Goal: Book appointment/travel/reservation

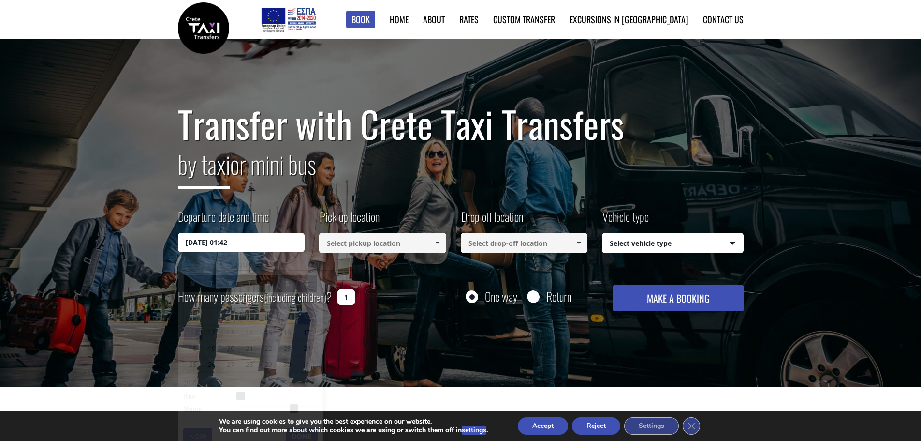
click at [221, 239] on input "[DATE] 01:42" at bounding box center [241, 242] width 127 height 19
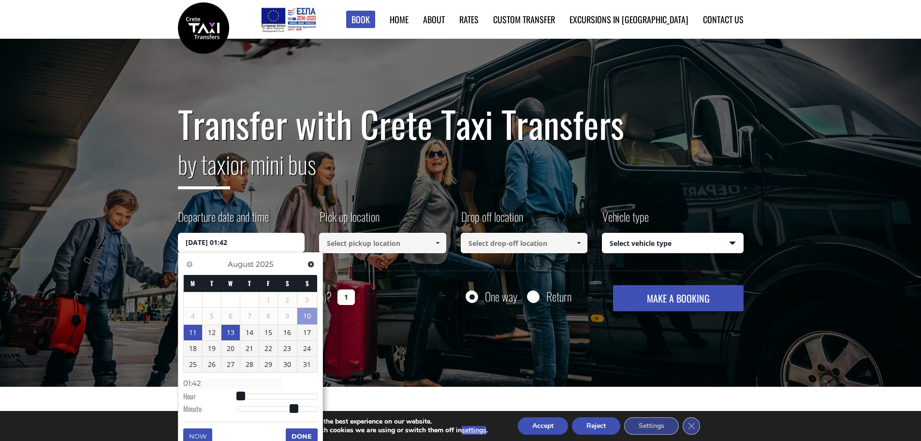
click at [232, 334] on link "13" at bounding box center [230, 331] width 18 height 15
type input "[DATE] 01:00"
type input "01:00"
type input "[DATE] 02:00"
type input "02:00"
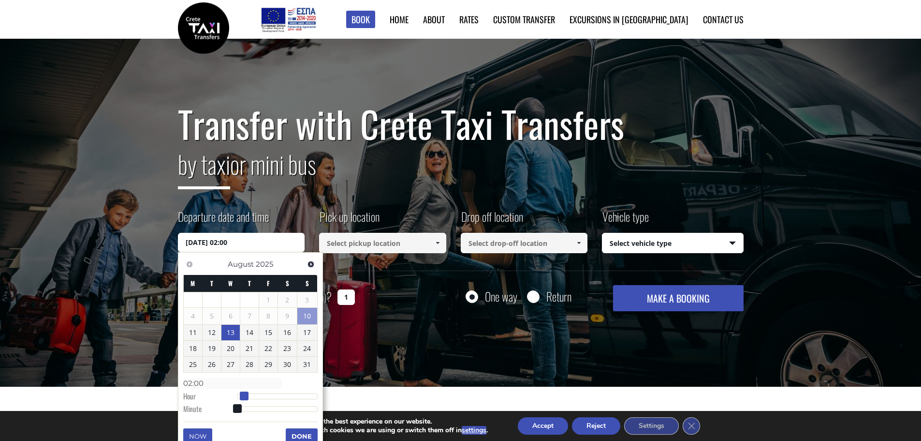
type input "[DATE] 03:00"
type input "03:00"
type input "[DATE] 04:00"
type input "04:00"
type input "[DATE] 05:00"
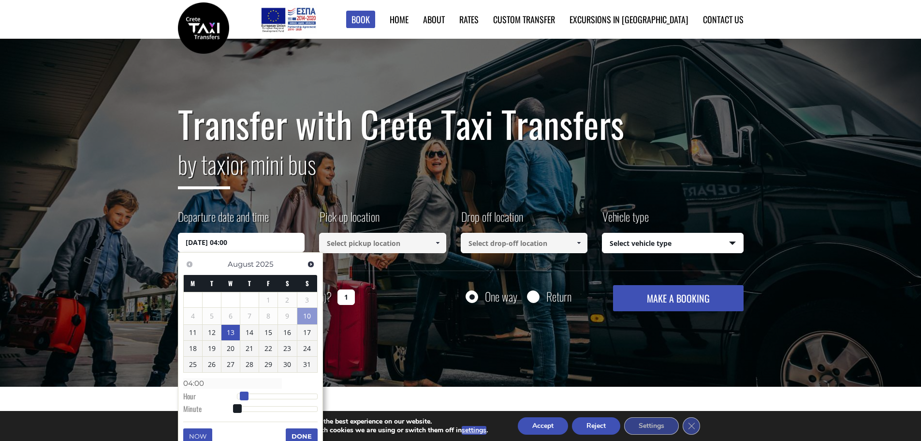
type input "05:00"
type input "[DATE] 06:00"
type input "06:00"
type input "[DATE] 07:00"
type input "07:00"
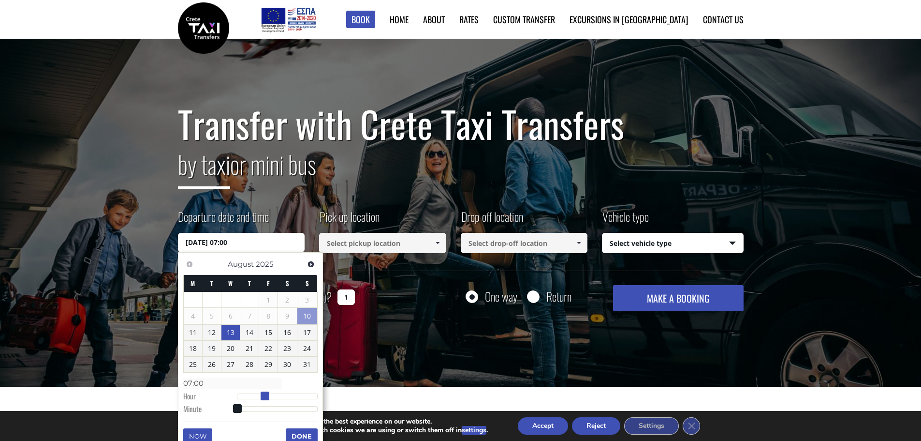
type input "[DATE] 08:00"
type input "08:00"
type input "[DATE] 10:00"
type input "10:00"
type input "[DATE] 12:00"
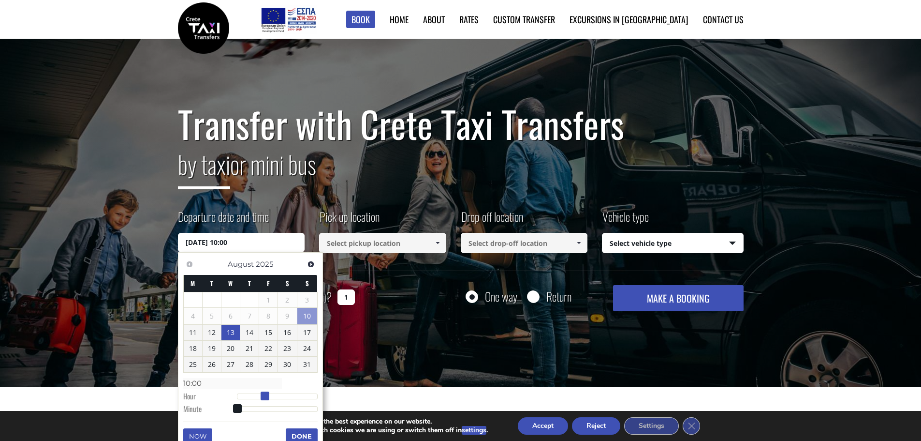
type input "12:00"
type input "[DATE] 13:00"
type input "13:00"
type input "[DATE] 14:00"
type input "14:00"
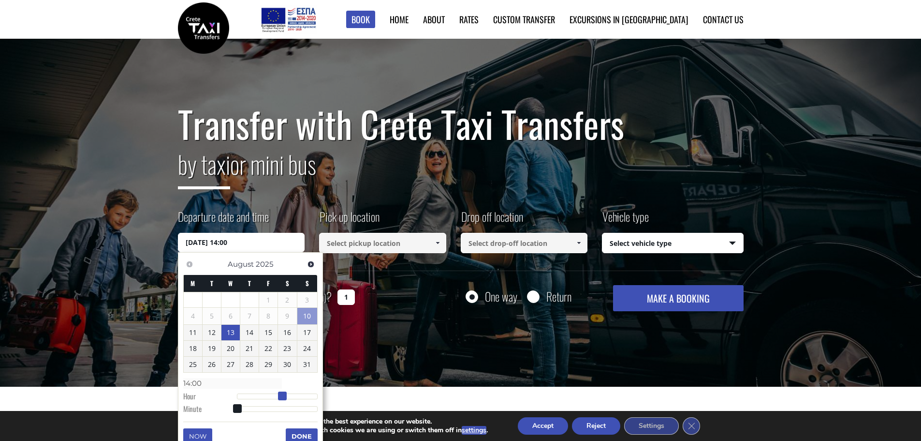
type input "[DATE] 15:00"
type input "15:00"
type input "[DATE] 16:00"
type input "16:00"
type input "[DATE] 17:00"
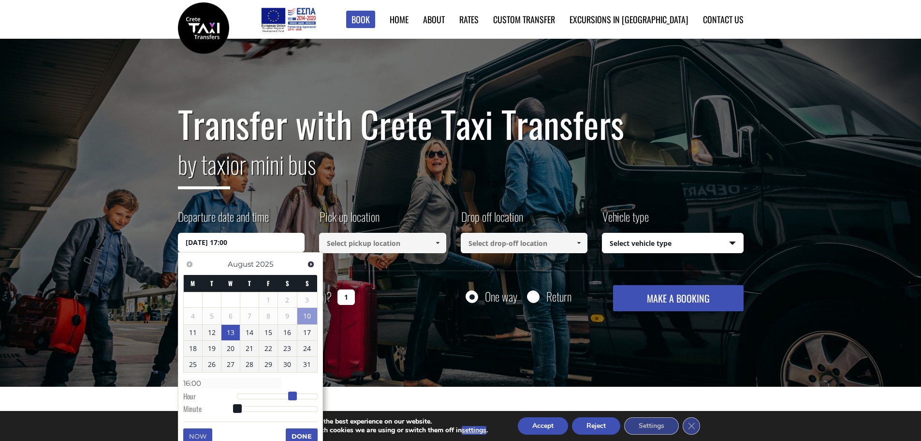
type input "17:00"
drag, startPoint x: 241, startPoint y: 395, endPoint x: 298, endPoint y: 395, distance: 57.1
click at [298, 395] on span at bounding box center [296, 395] width 9 height 9
type input "[DATE] 17:02"
type input "17:02"
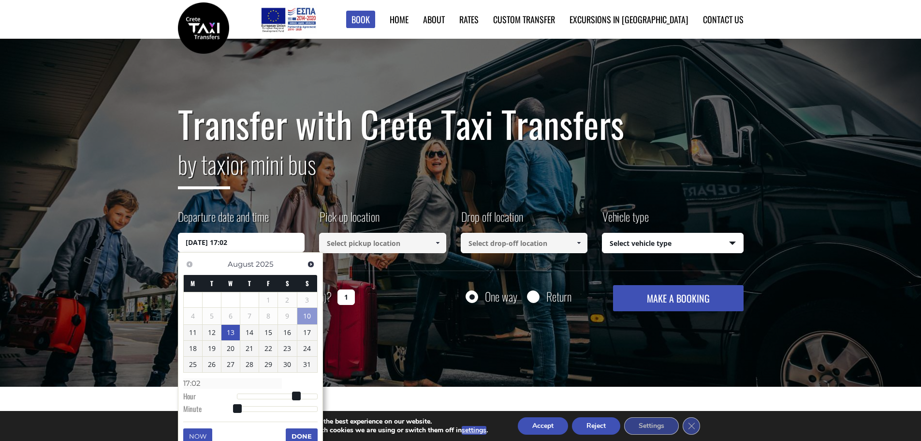
type input "[DATE] 17:06"
type input "17:06"
type input "[DATE] 17:11"
type input "17:11"
type input "[DATE] 17:16"
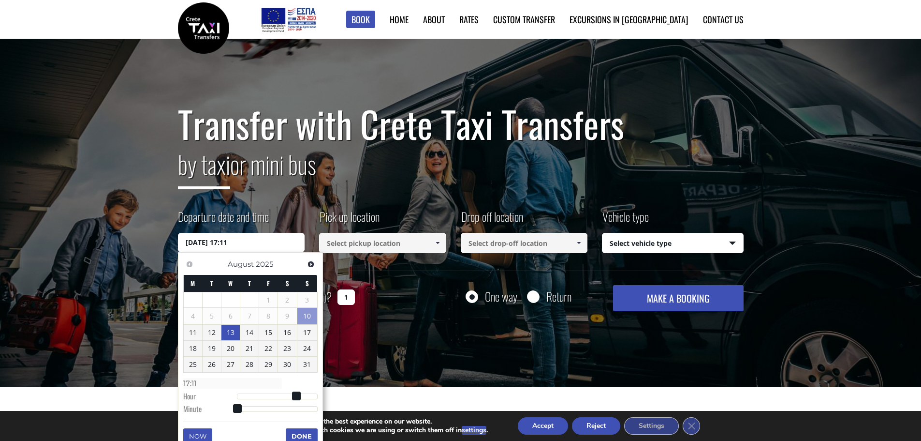
type input "17:16"
type input "[DATE] 17:25"
type input "17:25"
type input "[DATE] 17:30"
type input "17:30"
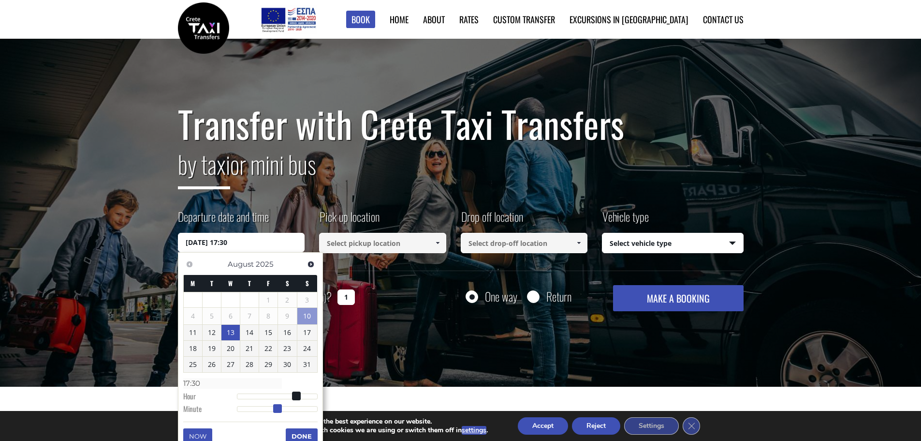
type input "[DATE] 17:35"
type input "17:35"
type input "[DATE] 17:39"
type input "17:39"
type input "[DATE] 17:41"
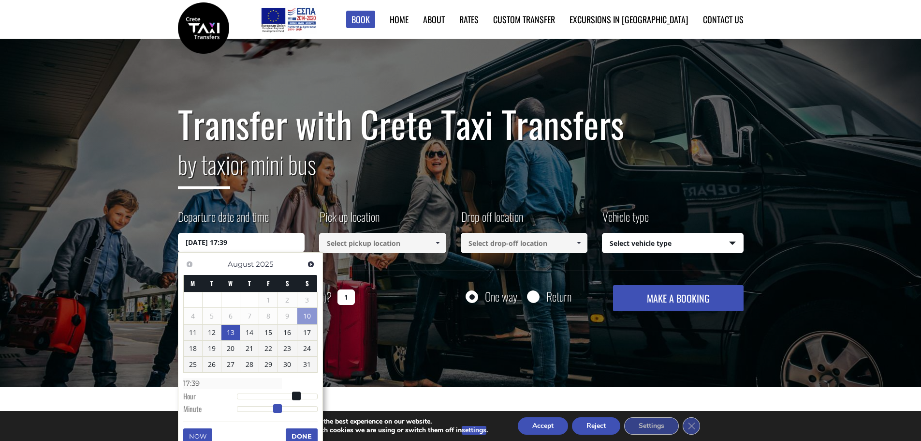
type input "17:41"
type input "[DATE] 17:43"
type input "17:43"
type input "[DATE] 17:44"
type input "17:44"
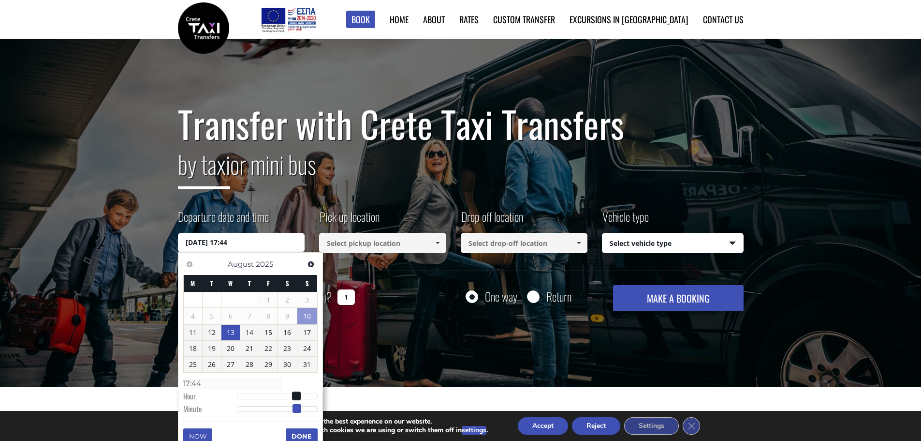
type input "[DATE] 17:45"
type input "17:45"
type input "[DATE] 17:46"
type input "17:46"
type input "[DATE] 17:48"
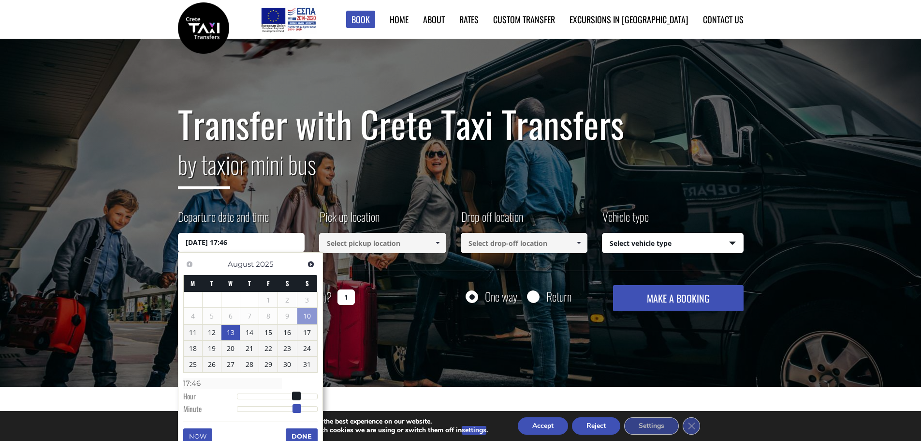
type input "17:48"
type input "[DATE] 17:49"
type input "17:49"
type input "[DATE] 17:50"
type input "17:50"
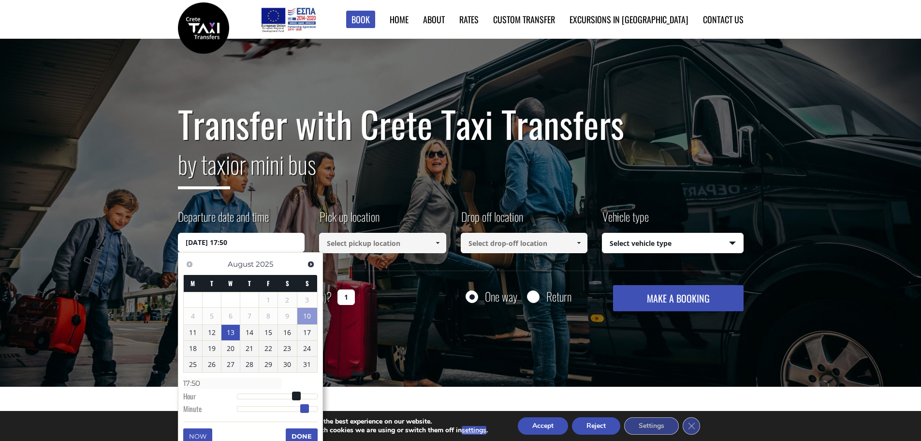
type input "[DATE] 17:51"
type input "17:51"
type input "[DATE] 17:52"
type input "17:52"
type input "[DATE] 17:53"
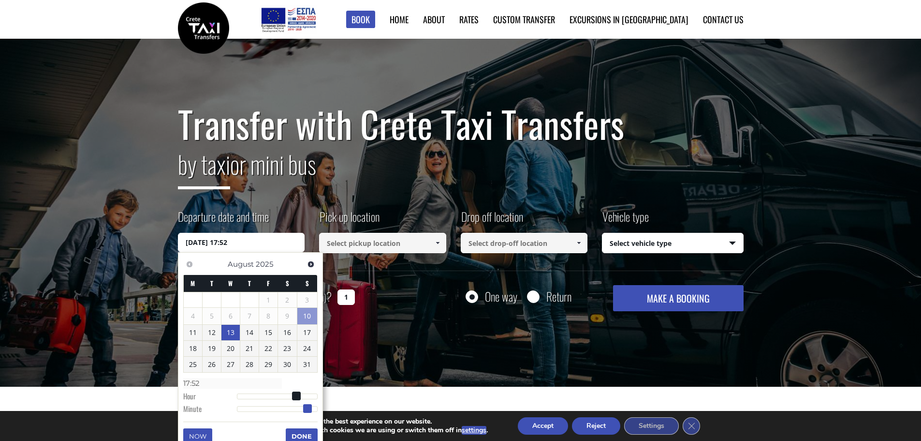
type input "17:53"
type input "[DATE] 17:54"
type input "17:54"
type input "[DATE] 17:55"
type input "17:55"
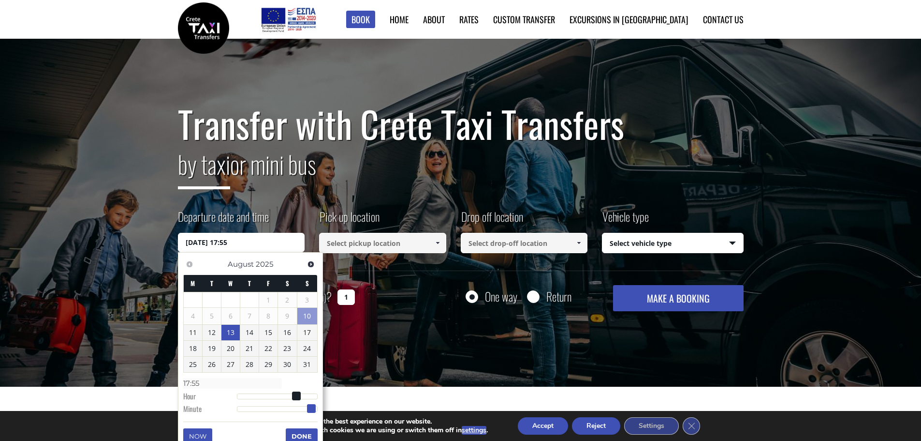
drag, startPoint x: 238, startPoint y: 406, endPoint x: 313, endPoint y: 405, distance: 75.0
click at [313, 405] on span at bounding box center [311, 408] width 9 height 9
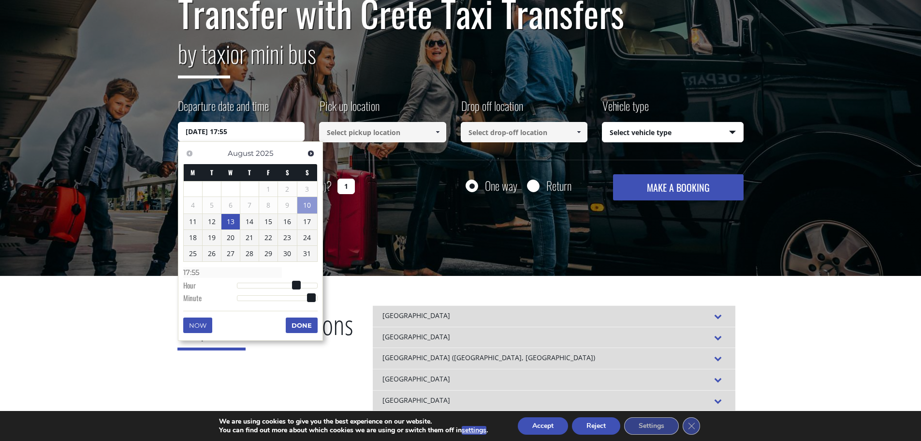
scroll to position [145, 0]
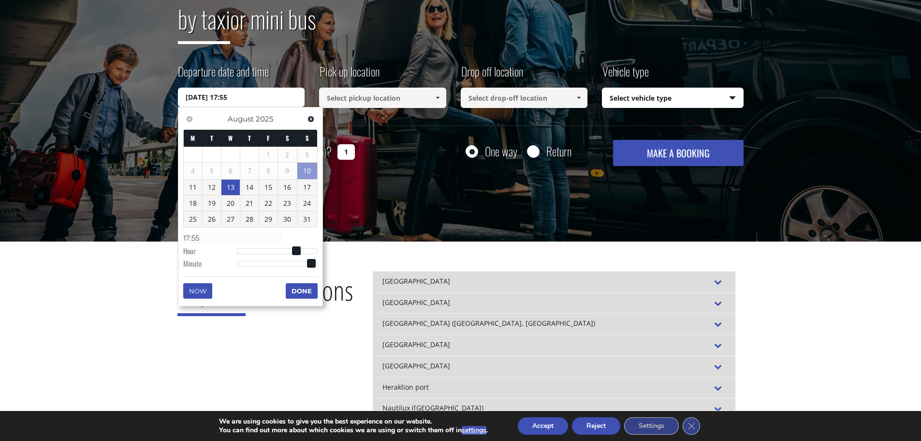
click at [309, 290] on button "Done" at bounding box center [302, 290] width 32 height 15
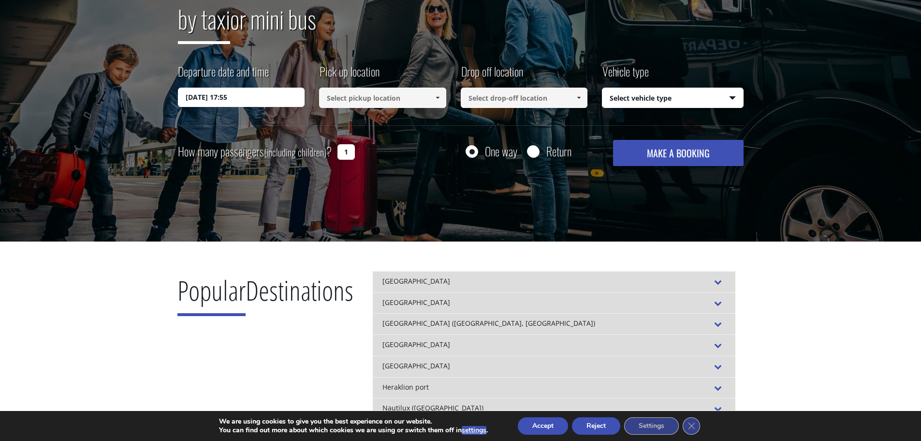
click at [421, 98] on input at bounding box center [382, 98] width 127 height 20
click at [437, 96] on span at bounding box center [438, 98] width 8 height 8
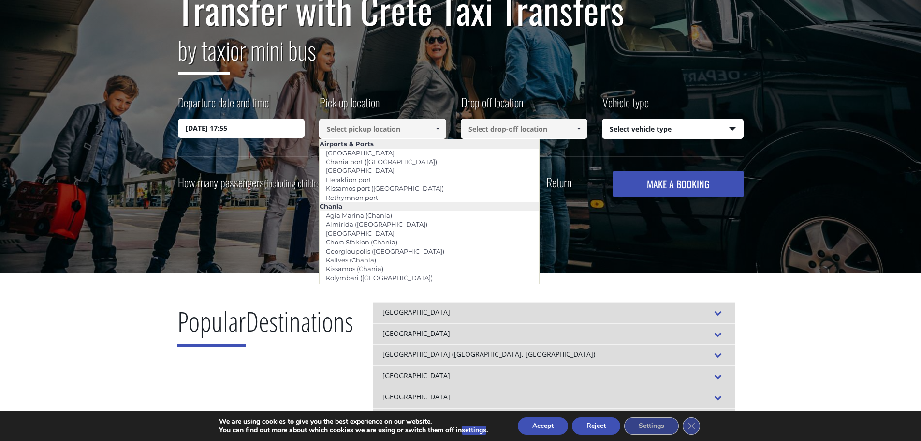
scroll to position [97, 0]
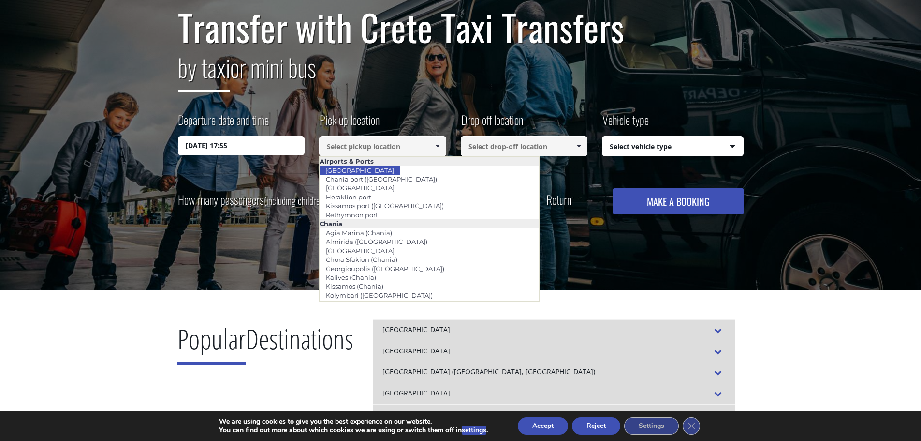
click at [372, 171] on link "[GEOGRAPHIC_DATA]" at bounding box center [359, 170] width 81 height 14
type input "[GEOGRAPHIC_DATA]"
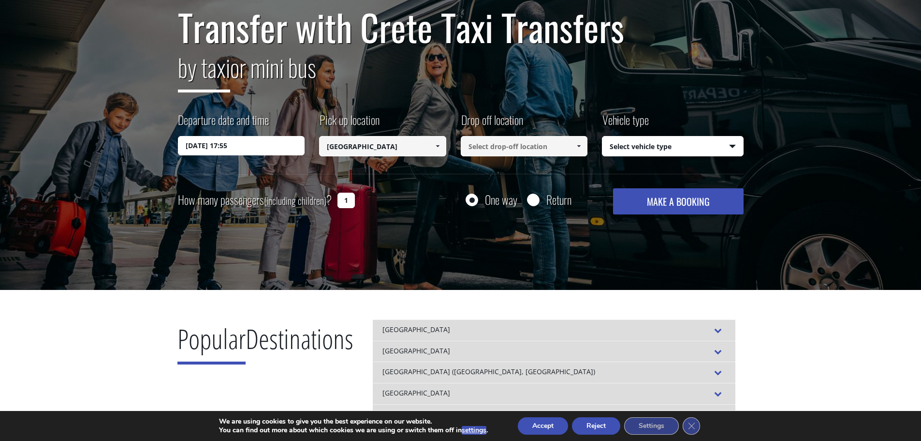
click at [559, 149] on input at bounding box center [524, 146] width 127 height 20
click at [577, 146] on span at bounding box center [579, 146] width 8 height 8
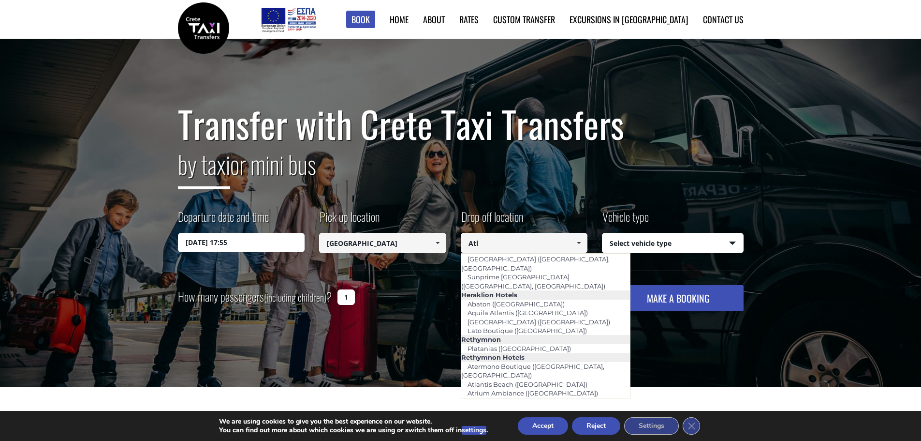
scroll to position [0, 0]
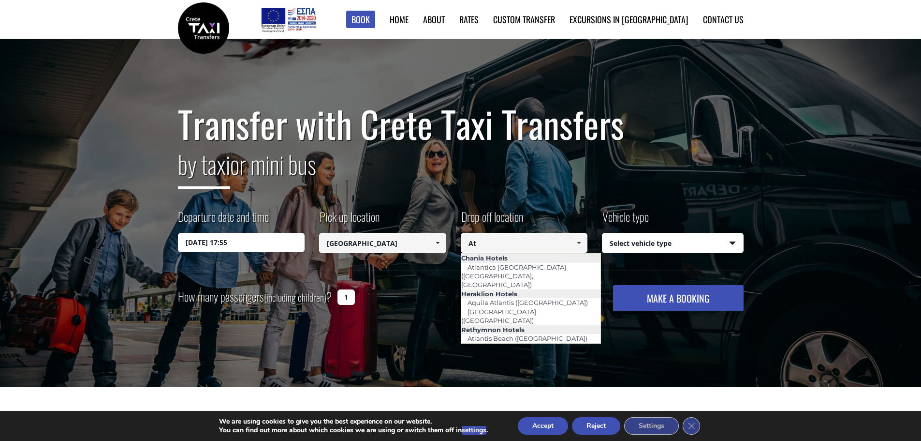
type input "A"
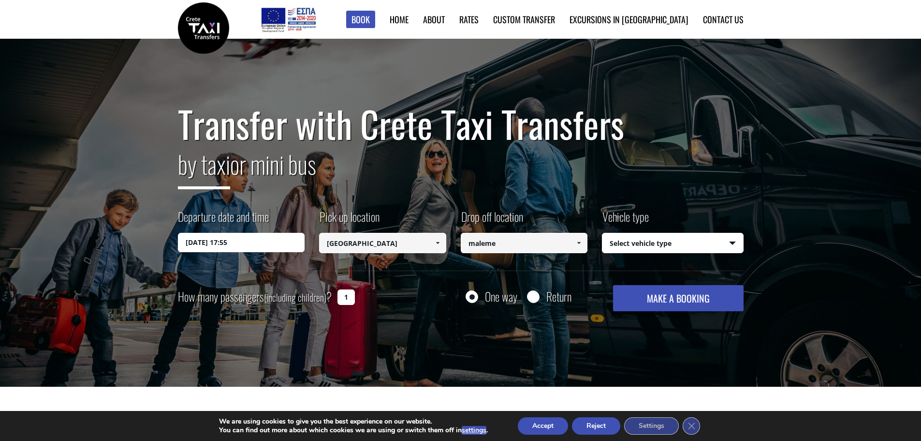
type input "maleme"
click at [734, 241] on select "Select vehicle type Taxi (4 passengers) Mercedes E Class Mini Van (7 passengers…" at bounding box center [673, 243] width 141 height 20
select select "541"
click at [603, 233] on select "Select vehicle type Taxi (4 passengers) Mercedes E Class Mini Van (7 passengers…" at bounding box center [673, 243] width 141 height 20
click at [541, 296] on div "Return" at bounding box center [549, 296] width 44 height 12
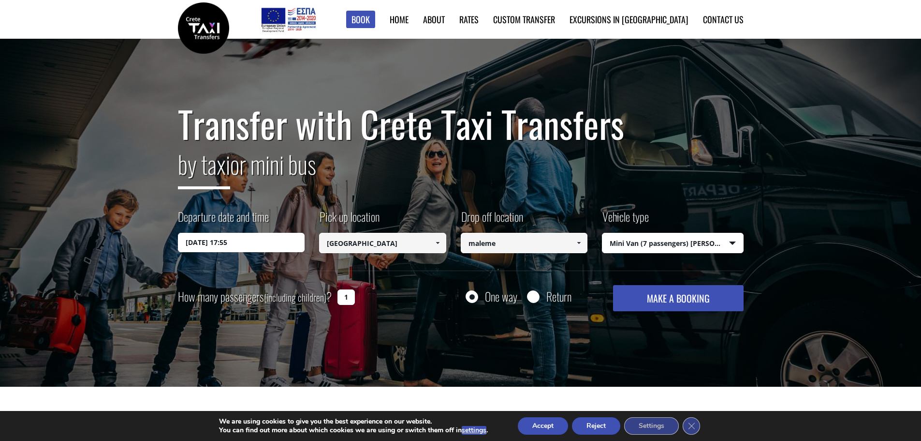
click at [535, 297] on input "Return" at bounding box center [533, 297] width 12 height 12
radio input "true"
type input "maleme"
type input "[GEOGRAPHIC_DATA]"
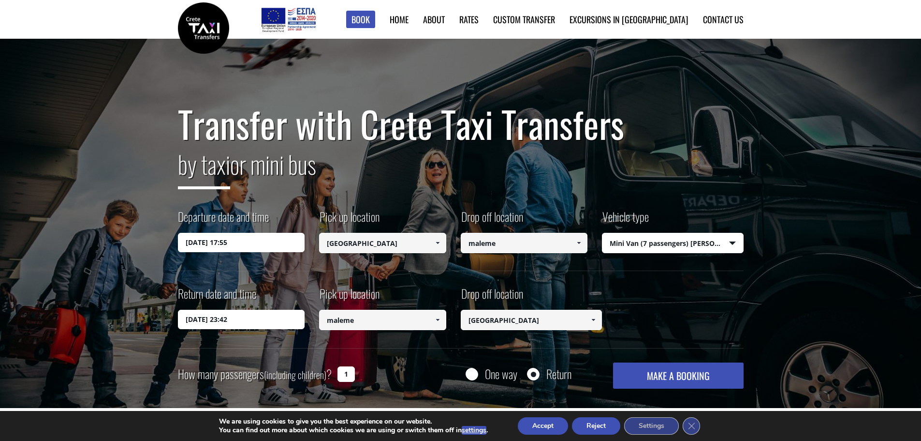
click at [205, 325] on input "[DATE] 23:42" at bounding box center [241, 318] width 127 height 19
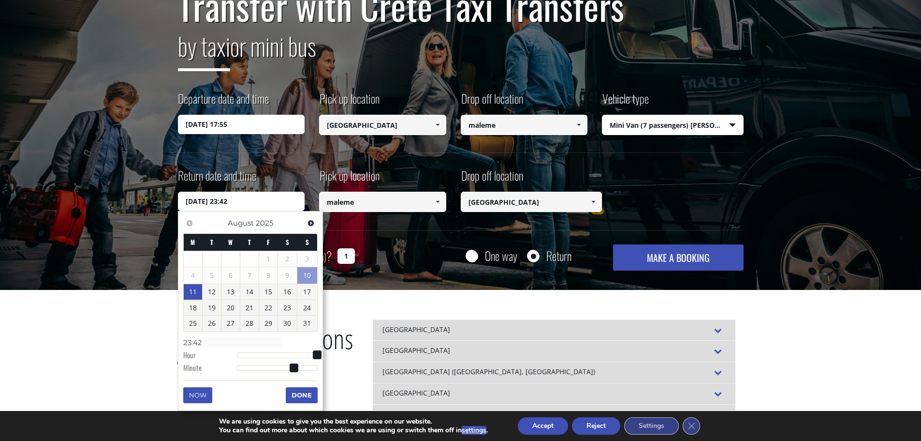
scroll to position [145, 0]
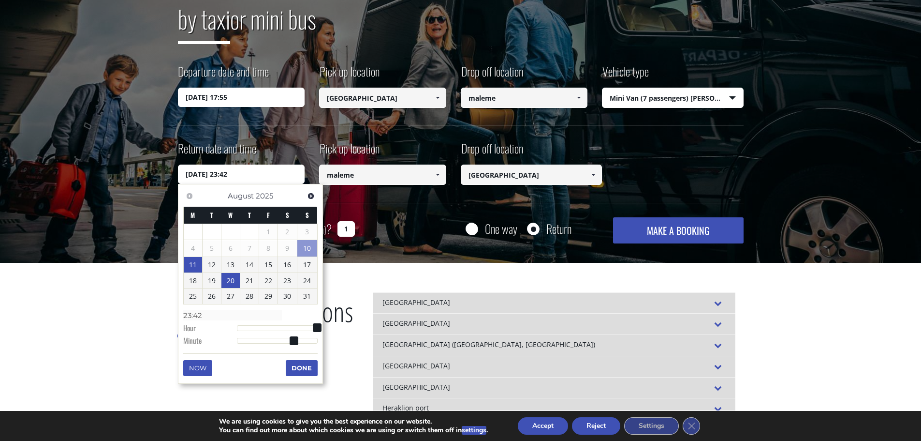
click at [234, 277] on link "20" at bounding box center [230, 280] width 18 height 15
type input "[DATE] 22:42"
type input "22:42"
type input "[DATE] 21:42"
type input "21:42"
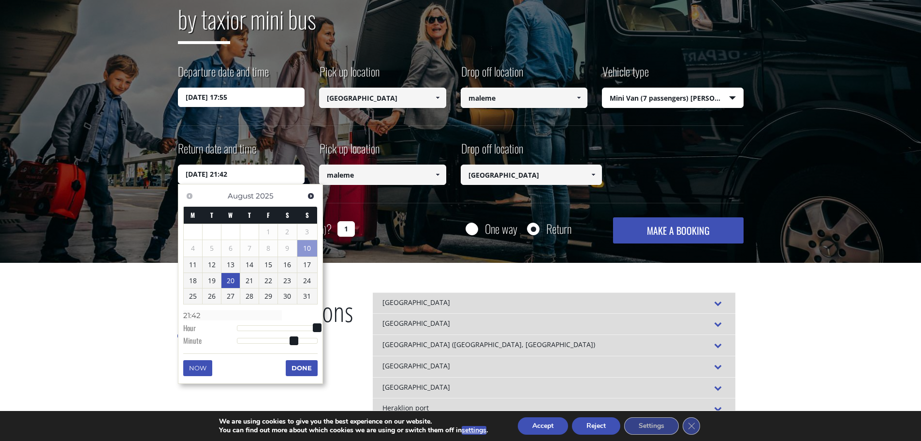
type input "[DATE] 20:42"
type input "20:42"
type input "[DATE] 19:42"
type input "19:42"
type input "[DATE] 17:42"
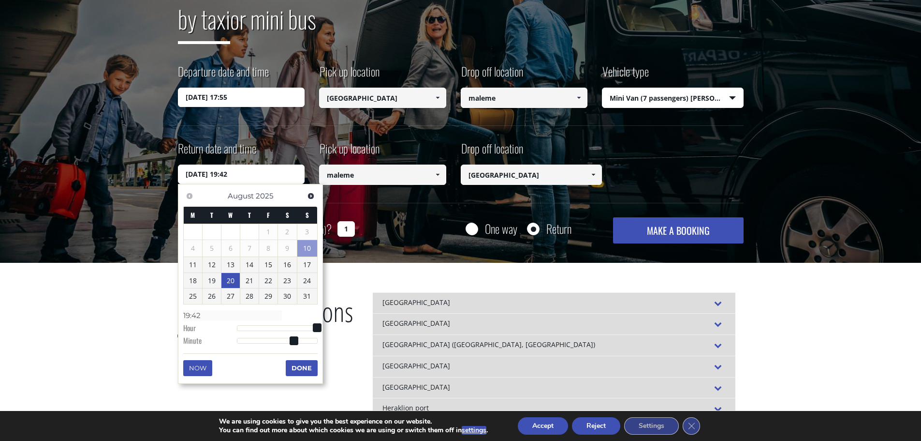
type input "17:42"
type input "[DATE] 15:42"
type input "15:42"
type input "[DATE] 12:42"
type input "12:42"
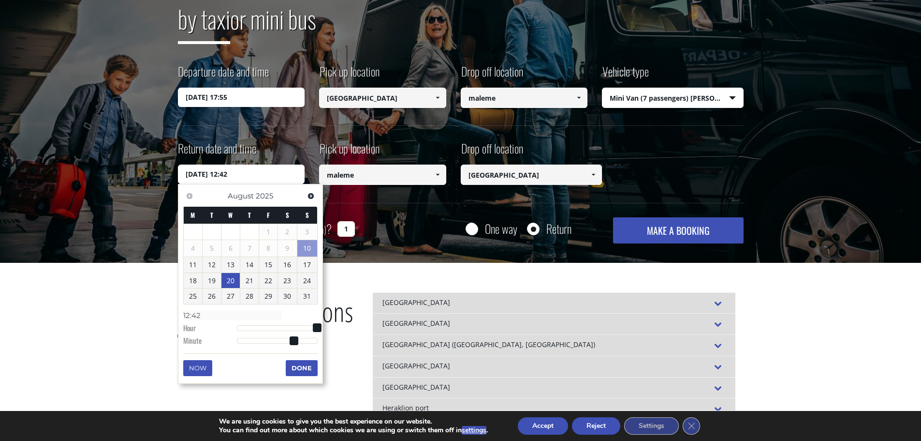
type input "[DATE] 10:42"
type input "10:42"
type input "[DATE] 09:42"
type input "09:42"
type input "[DATE] 08:42"
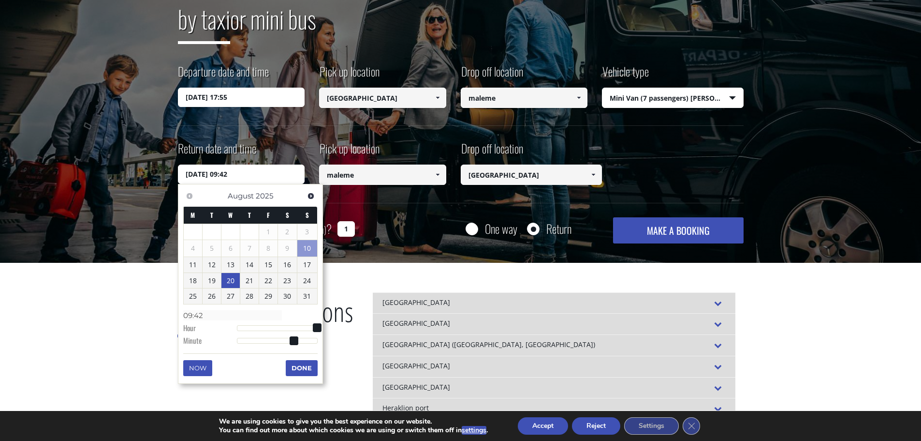
type input "08:42"
type input "[DATE] 07:42"
type input "07:42"
type input "[DATE] 08:42"
type input "08:42"
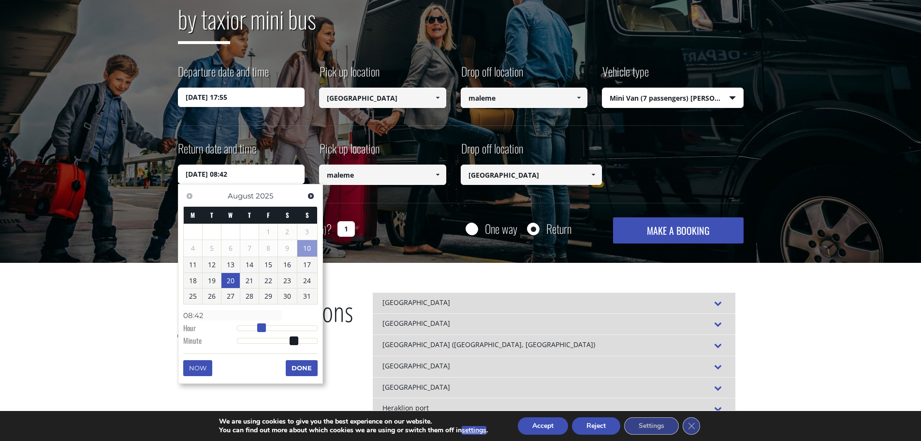
type input "[DATE] 09:42"
type input "09:42"
type input "[DATE] 10:42"
type input "10:42"
type input "[DATE] 11:42"
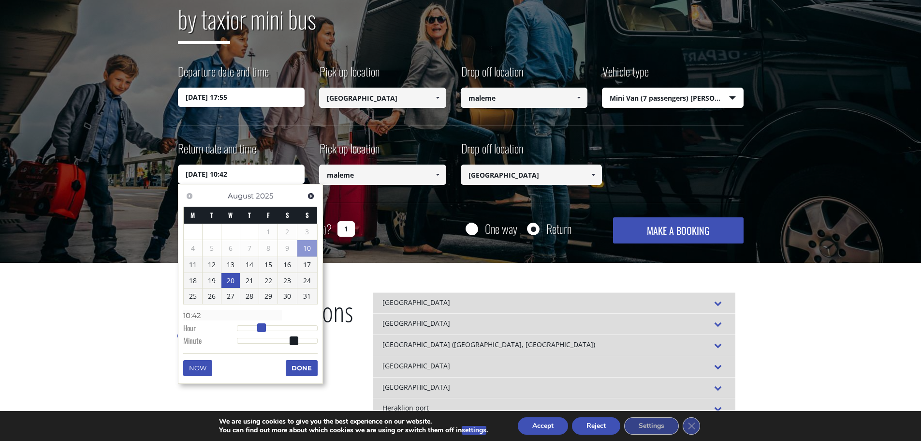
type input "11:42"
type input "[DATE] 12:42"
type input "12:42"
type input "[DATE] 13:42"
type input "13:42"
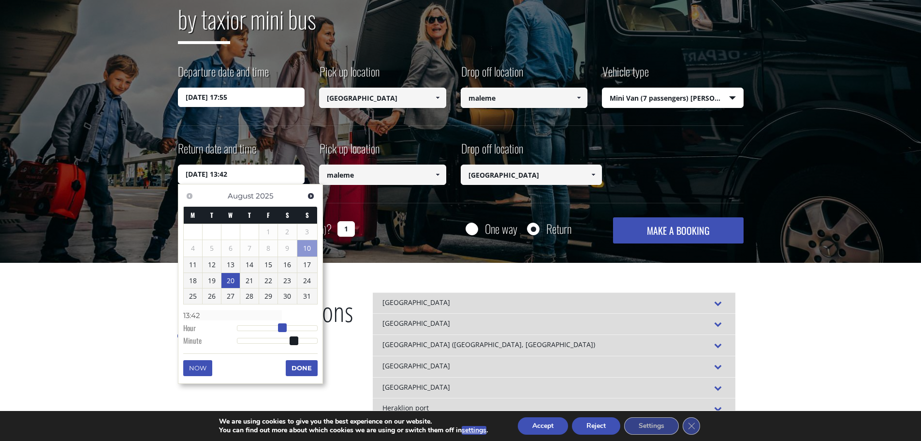
type input "[DATE] 14:42"
type input "14:42"
type input "[DATE] 15:42"
type input "15:42"
type input "[DATE] 16:42"
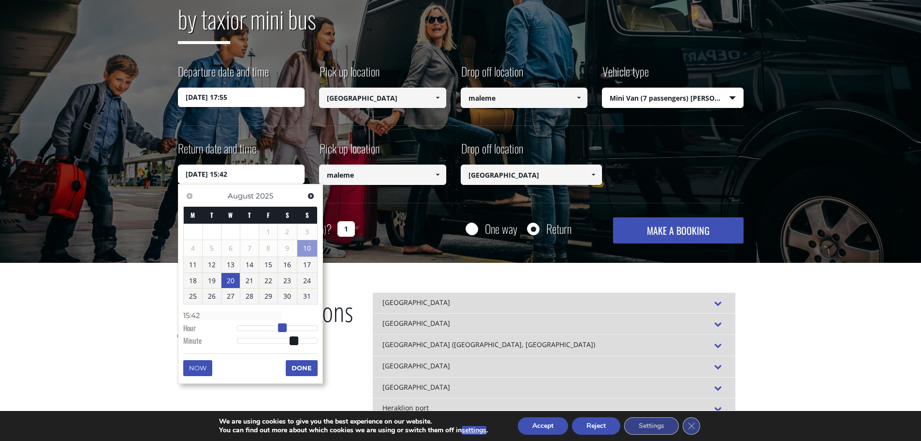
type input "16:42"
type input "[DATE] 15:42"
type input "15:42"
drag, startPoint x: 316, startPoint y: 330, endPoint x: 287, endPoint y: 324, distance: 29.1
click at [287, 324] on span at bounding box center [289, 327] width 9 height 9
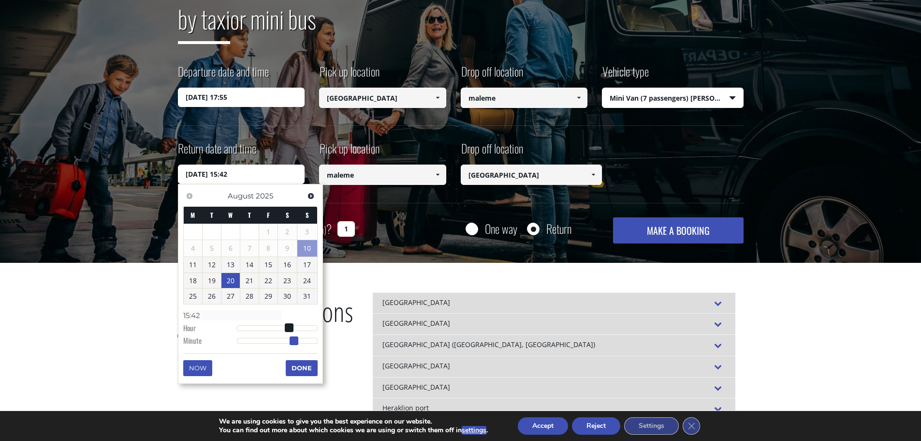
type input "[DATE] 15:41"
type input "15:41"
type input "[DATE] 15:40"
type input "15:40"
type input "[DATE] 15:39"
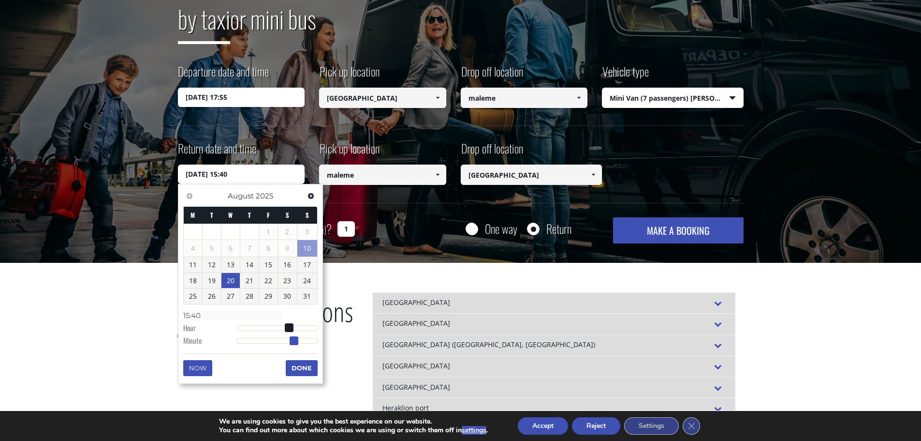
type input "15:39"
type input "[DATE] 15:38"
type input "15:38"
type input "[DATE] 15:37"
type input "15:37"
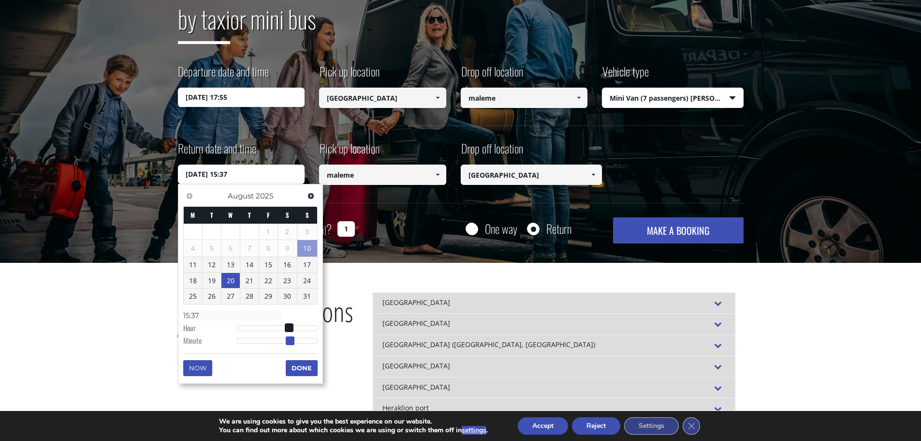
type input "[DATE] 15:36"
type input "15:36"
type input "[DATE] 15:35"
type input "15:35"
type input "[DATE] 15:34"
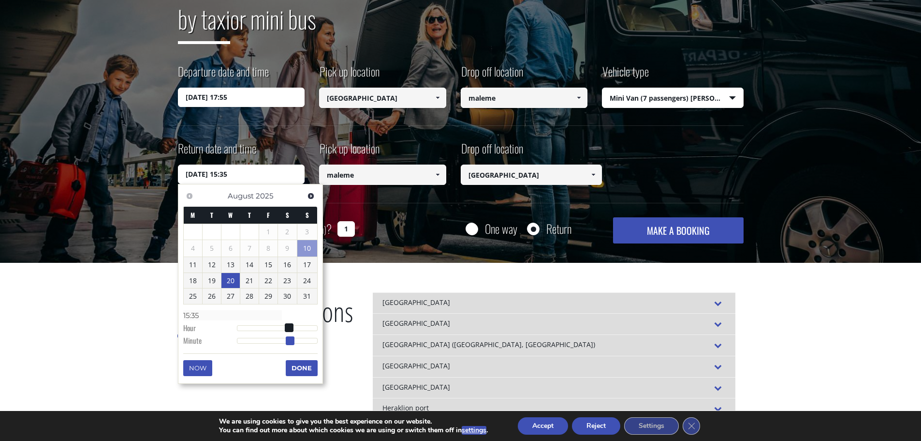
type input "15:34"
type input "[DATE] 15:33"
type input "15:33"
type input "[DATE] 15:32"
type input "15:32"
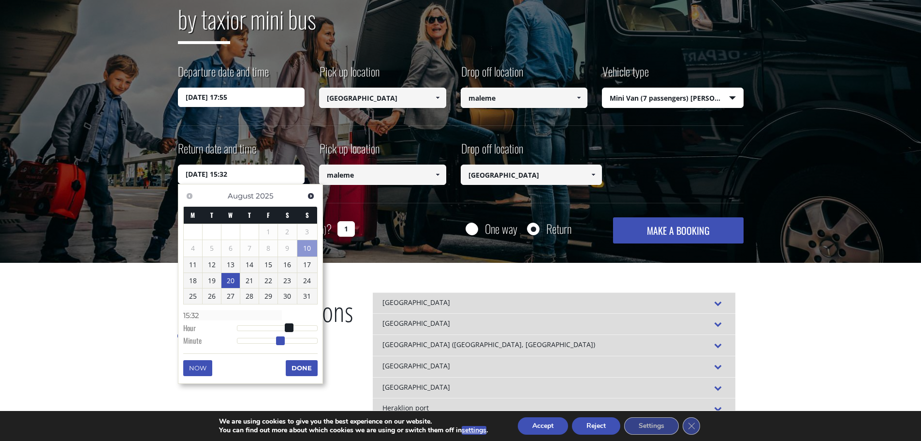
type input "[DATE] 15:31"
type input "15:31"
type input "[DATE] 15:30"
type input "15:30"
type input "[DATE] 15:28"
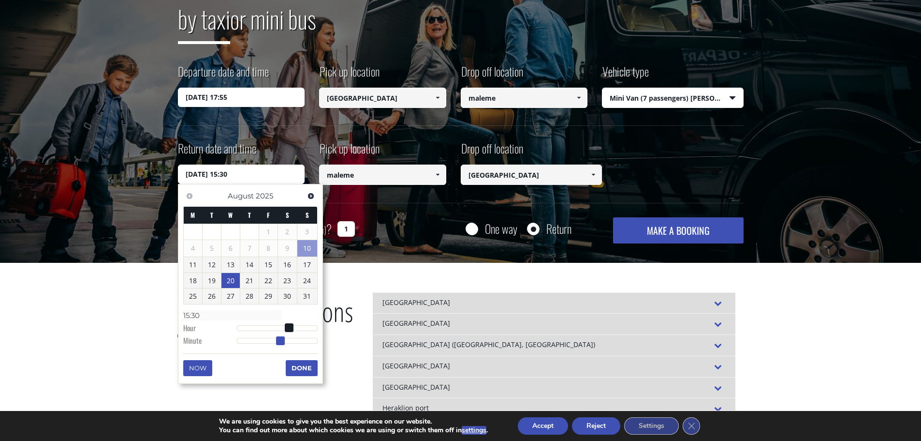
type input "15:28"
type input "[DATE] 15:27"
type input "15:27"
type input "[DATE] 15:26"
type input "15:26"
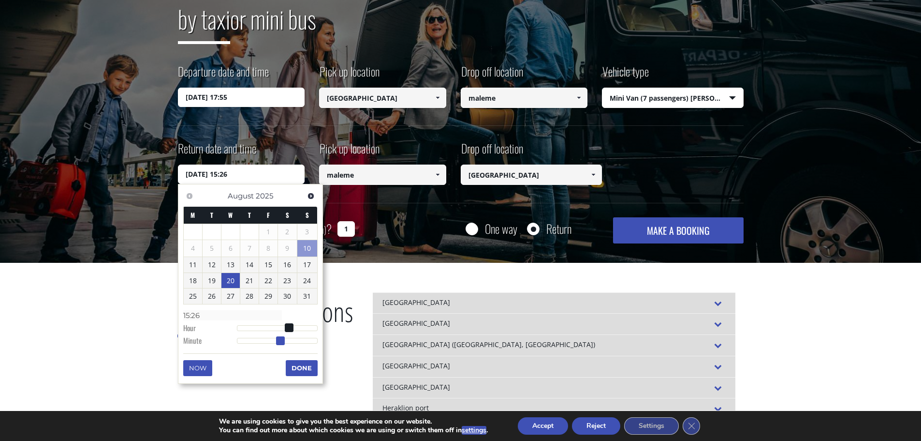
type input "[DATE] 15:25"
type input "15:25"
type input "[DATE] 15:24"
type input "15:24"
type input "[DATE] 15:23"
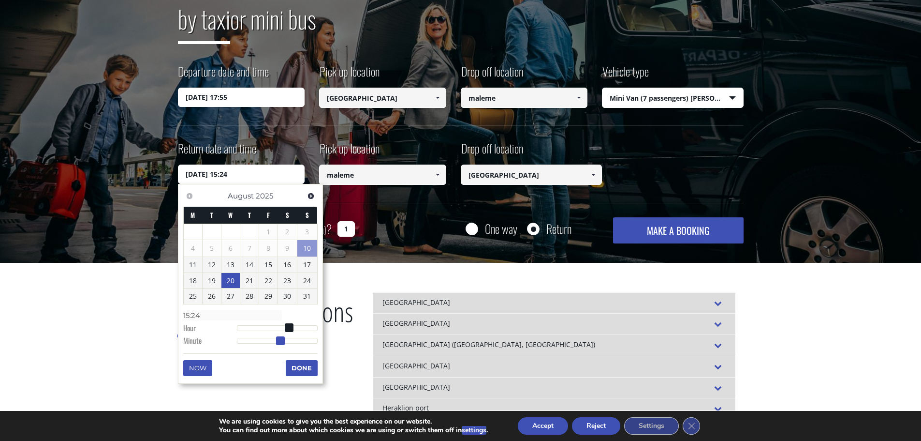
type input "15:23"
type input "[DATE] 15:22"
type input "15:22"
type input "[DATE] 15:21"
type input "15:21"
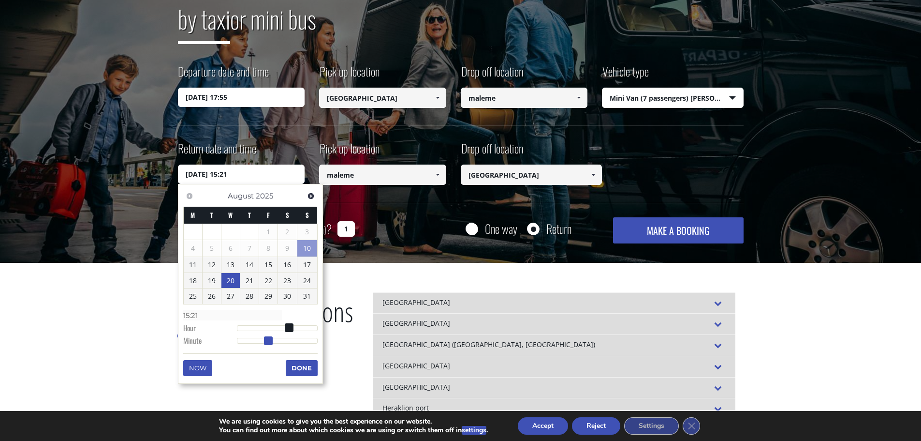
type input "[DATE] 15:20"
type input "15:20"
type input "[DATE] 15:19"
type input "15:19"
type input "[DATE] 15:18"
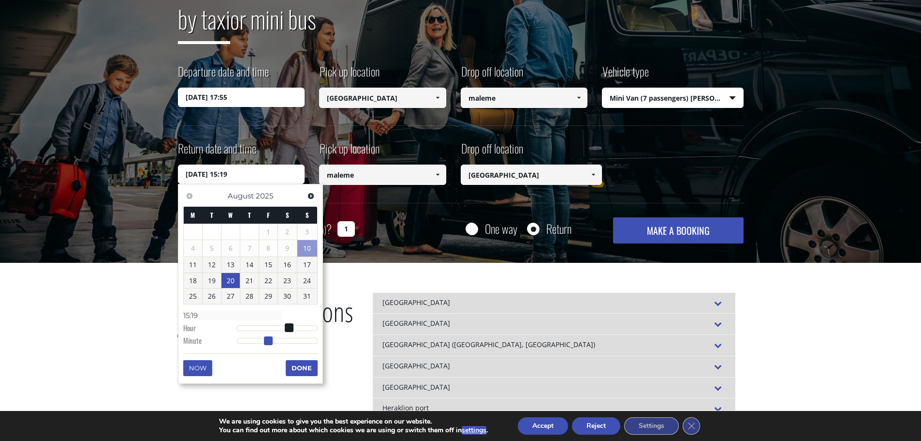
type input "15:18"
type input "[DATE] 15:17"
type input "15:17"
type input "[DATE] 15:16"
type input "15:16"
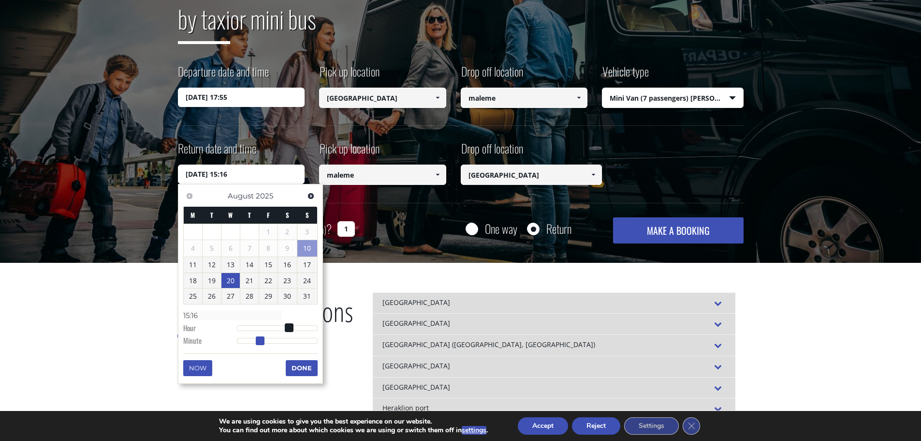
type input "[DATE] 15:15"
type input "15:15"
type input "[DATE] 15:14"
type input "15:14"
type input "[DATE] 15:13"
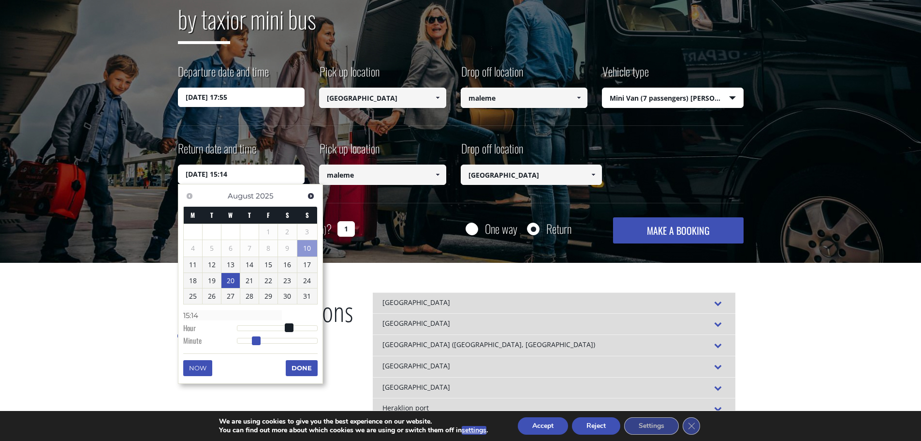
type input "15:13"
type input "[DATE] 15:12"
type input "15:12"
type input "[DATE] 15:11"
type input "15:11"
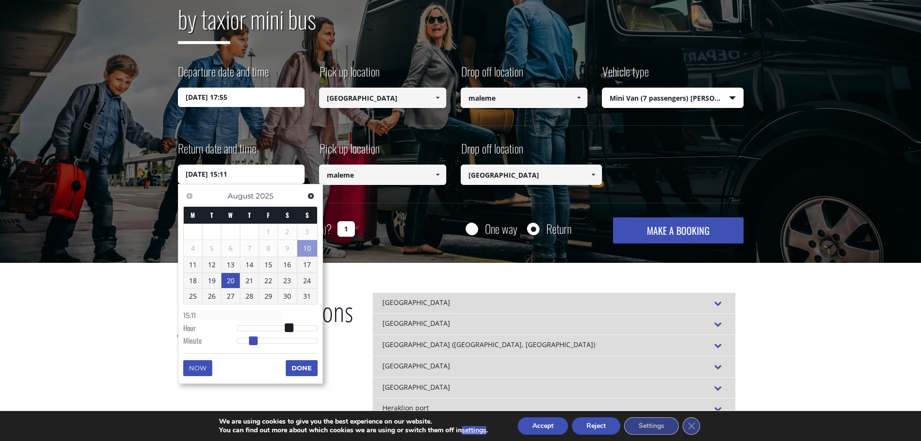
type input "[DATE] 15:10"
type input "15:10"
type input "[DATE] 15:09"
type input "15:09"
type input "[DATE] 15:08"
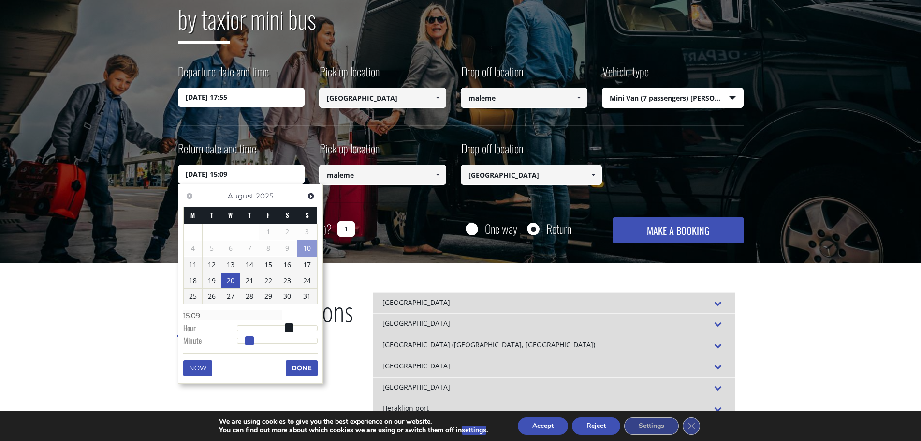
type input "15:08"
drag, startPoint x: 294, startPoint y: 339, endPoint x: 247, endPoint y: 338, distance: 46.9
click at [247, 338] on span at bounding box center [248, 340] width 9 height 9
click at [306, 364] on button "Done" at bounding box center [302, 367] width 32 height 15
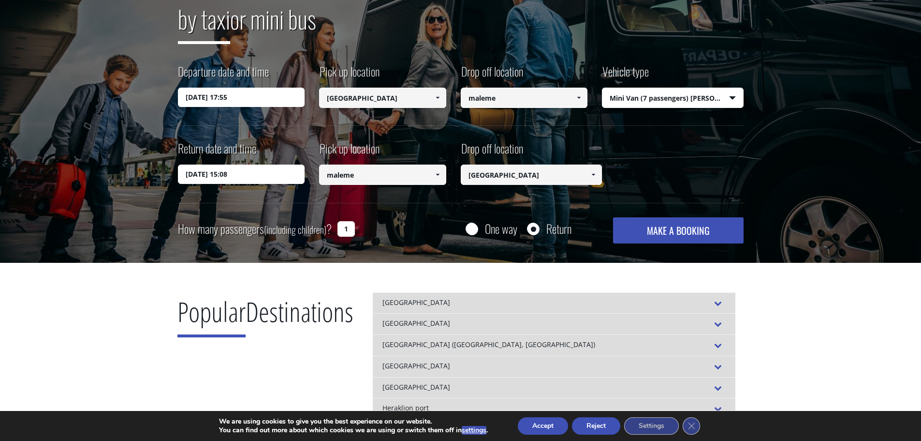
click at [355, 227] on div "How many passengers (including children) ? 1" at bounding box center [277, 229] width 199 height 24
click at [348, 227] on input "1" at bounding box center [346, 228] width 17 height 15
drag, startPoint x: 345, startPoint y: 228, endPoint x: 338, endPoint y: 234, distance: 9.3
click at [338, 233] on input "1" at bounding box center [346, 228] width 17 height 15
type input "5"
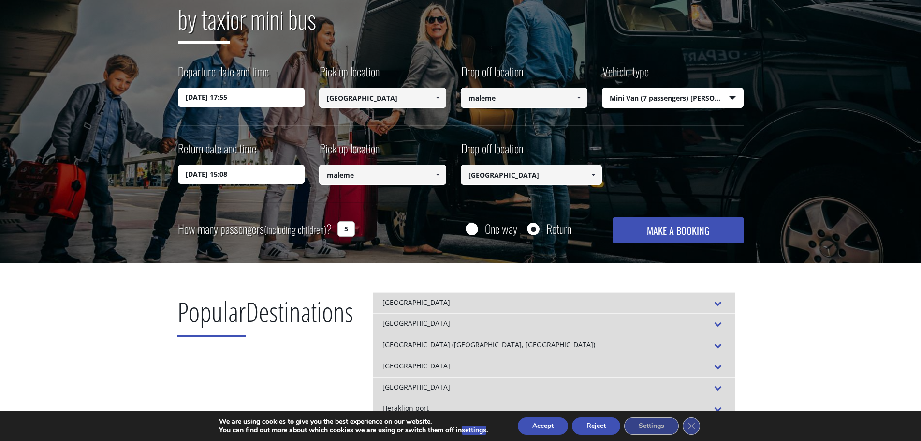
click at [710, 174] on div "Return date and time [DATE] 15:08 Pick up location Select pickup location Selec…" at bounding box center [461, 171] width 566 height 62
click at [702, 221] on button "MAKE A BOOKING" at bounding box center [678, 230] width 130 height 26
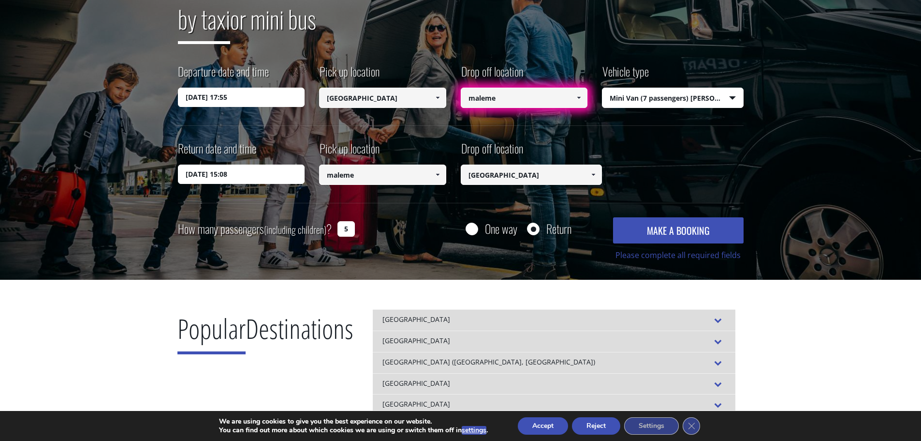
click at [475, 97] on input "maleme" at bounding box center [524, 98] width 127 height 20
click at [470, 100] on input "maleme" at bounding box center [524, 98] width 127 height 20
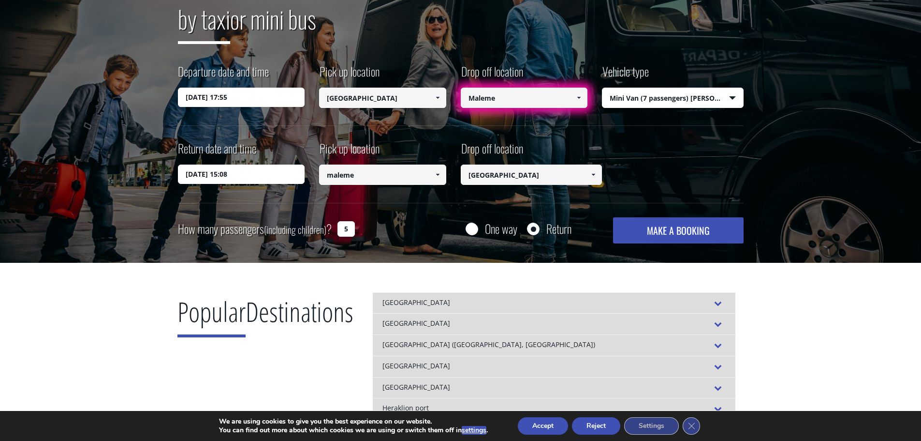
click at [621, 122] on div "Departure date and time [DATE] 17:55 Pick up location Select pickup location Se…" at bounding box center [461, 94] width 566 height 62
click at [570, 96] on input "Maleme" at bounding box center [524, 98] width 127 height 20
click at [509, 97] on input "Maleme" at bounding box center [524, 98] width 127 height 20
drag, startPoint x: 522, startPoint y: 98, endPoint x: 510, endPoint y: 127, distance: 31.2
click at [412, 128] on div "Transfer with Crete Taxi Transfers by taxi or mini bus Departure date and time …" at bounding box center [461, 100] width 566 height 285
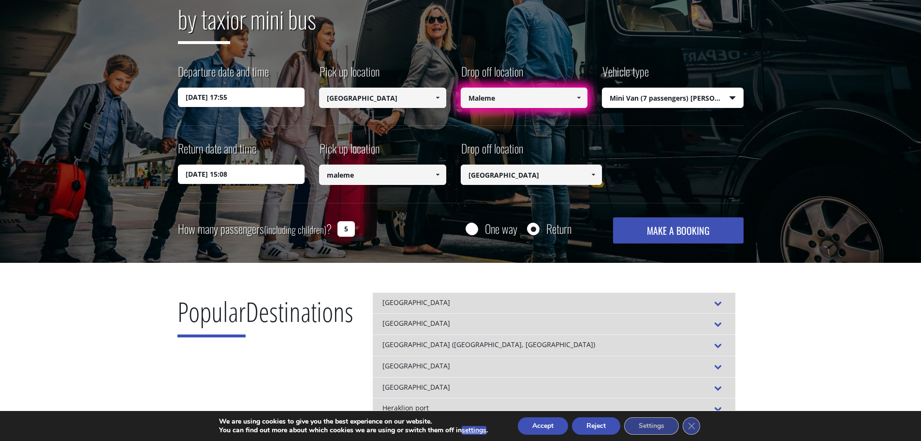
click at [582, 96] on span at bounding box center [579, 98] width 8 height 8
drag, startPoint x: 538, startPoint y: 100, endPoint x: 398, endPoint y: 101, distance: 140.2
click at [393, 103] on div "Departure date and time [DATE] 17:55 Pick up location Select pickup location Se…" at bounding box center [461, 94] width 566 height 62
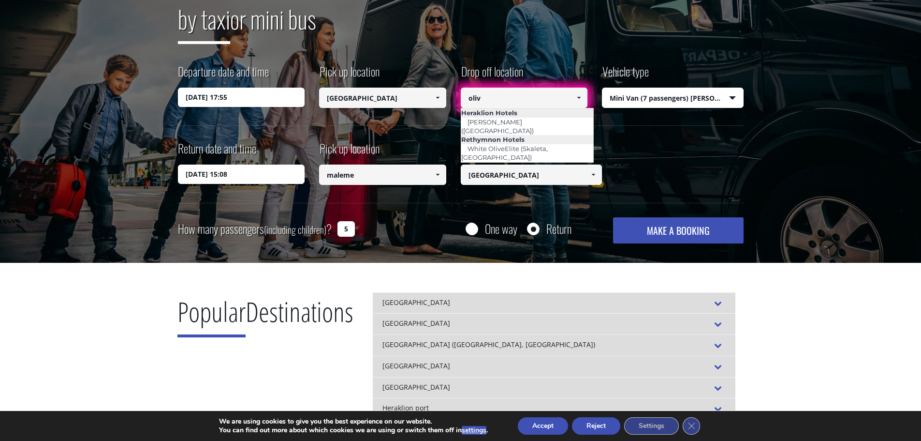
scroll to position [0, 0]
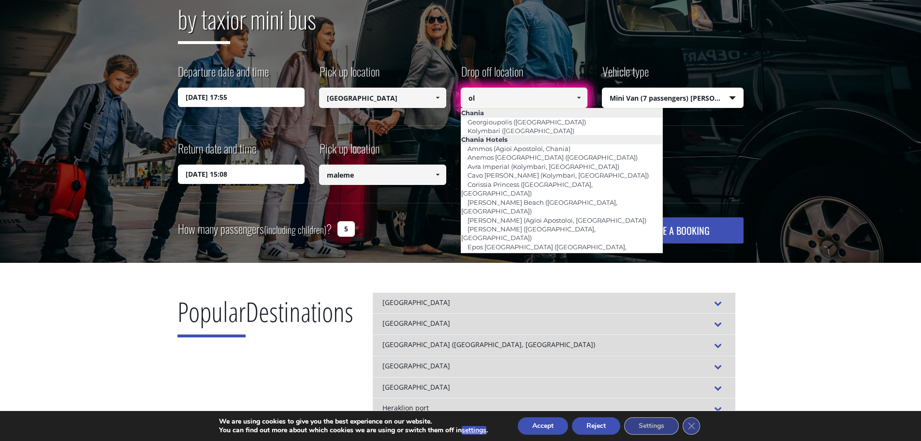
type input "o"
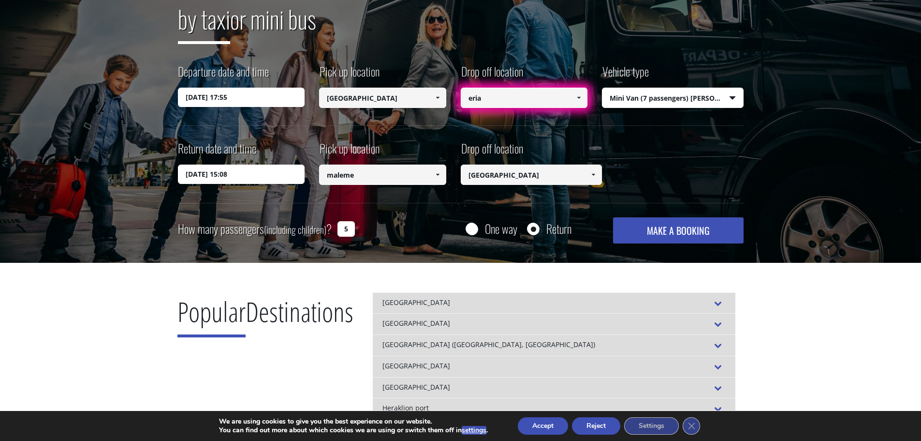
drag, startPoint x: 419, startPoint y: 96, endPoint x: 373, endPoint y: 96, distance: 46.4
click at [376, 96] on div "Departure date and time [DATE] 17:55 Pick up location Select pickup location Se…" at bounding box center [461, 94] width 566 height 62
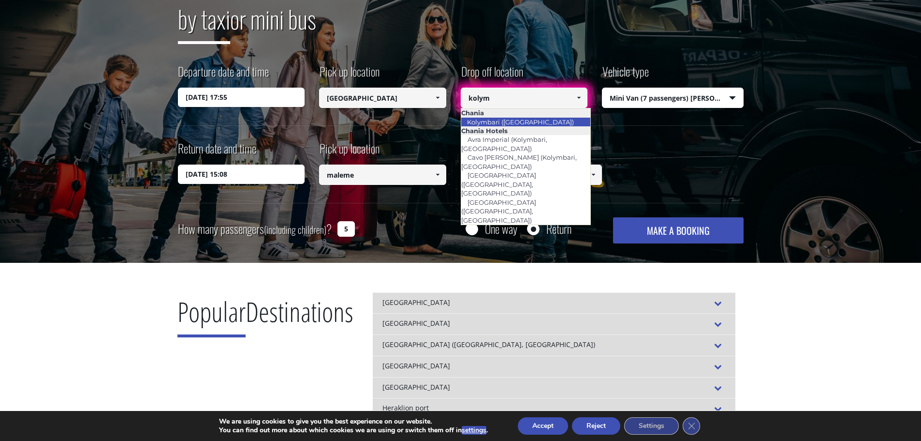
click at [505, 122] on link "Kolymbari ([GEOGRAPHIC_DATA])" at bounding box center [520, 122] width 119 height 14
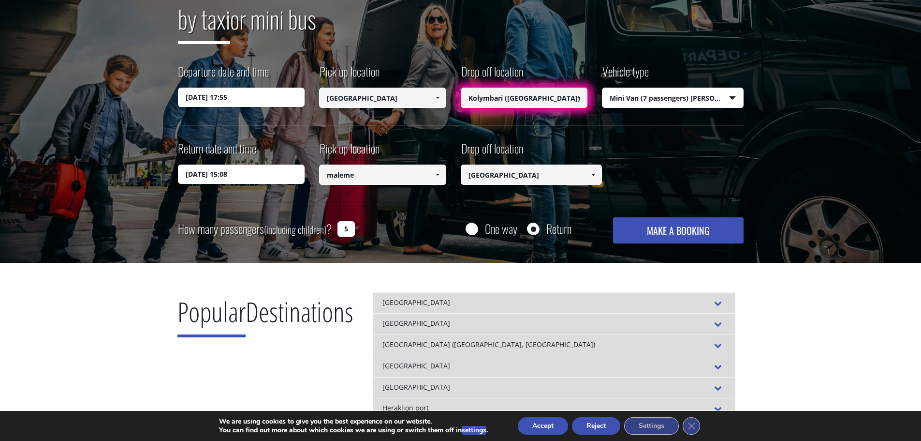
type input "Kolymbari ([GEOGRAPHIC_DATA])"
click at [642, 236] on button "MAKE A BOOKING" at bounding box center [678, 230] width 130 height 26
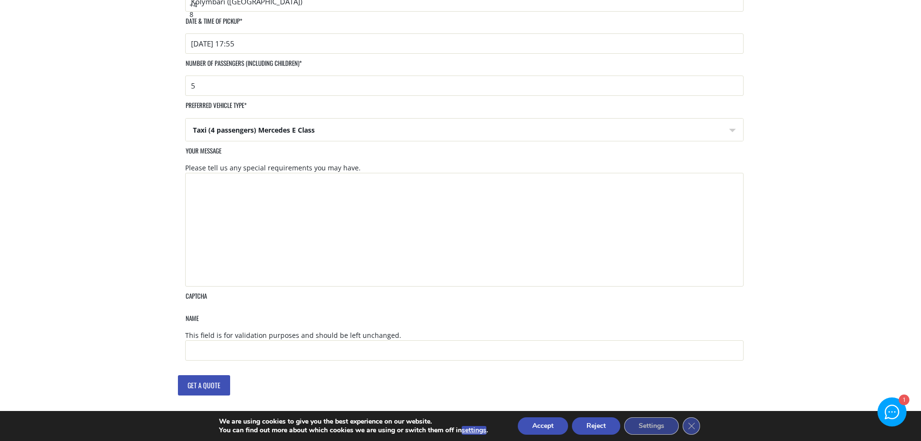
scroll to position [435, 0]
